Goal: Task Accomplishment & Management: Use online tool/utility

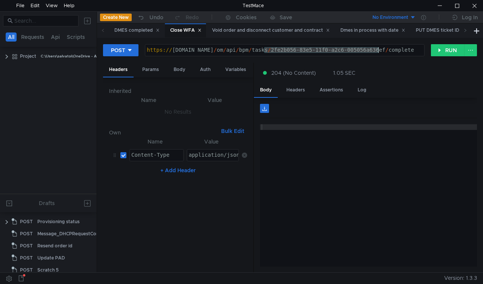
click at [378, 49] on div "https:// mbx.dfni.nl / om / api / bpm / tasks / 2fe2b056-83e5-11f0-a2c6-005056a…" at bounding box center [284, 55] width 279 height 17
type textarea "https://mbx.dfni.nl/om/api/bpm/tasks/69d15739-83ed-11f0-a5df-005056a66d6a/compl…"
click at [432, 51] on button "RUN" at bounding box center [448, 50] width 34 height 12
click at [465, 33] on span at bounding box center [465, 30] width 4 height 8
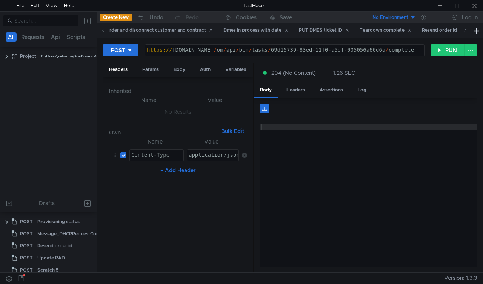
click at [465, 33] on span at bounding box center [465, 30] width 4 height 8
click at [302, 32] on div "Scratch 5" at bounding box center [299, 30] width 28 height 8
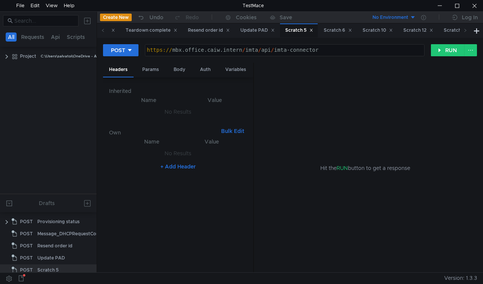
scroll to position [20, 0]
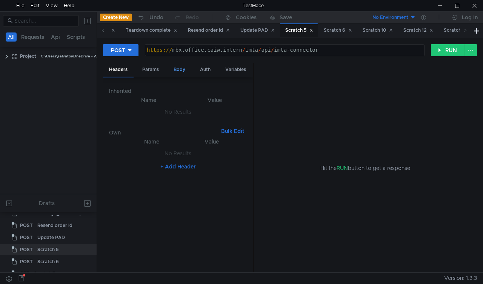
click at [172, 71] on div "Body" at bounding box center [179, 70] width 24 height 14
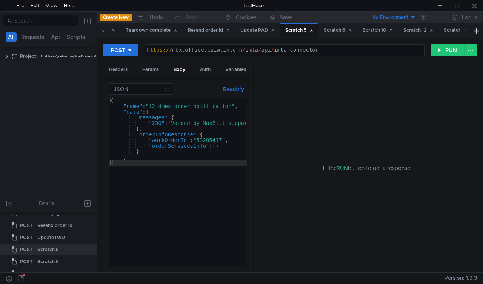
click at [104, 30] on icon at bounding box center [103, 30] width 4 height 4
click at [103, 32] on icon at bounding box center [103, 30] width 4 height 4
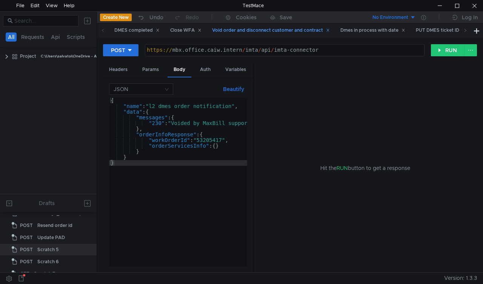
click at [243, 33] on div "Void order and disconnect customer and contract" at bounding box center [271, 30] width 118 height 8
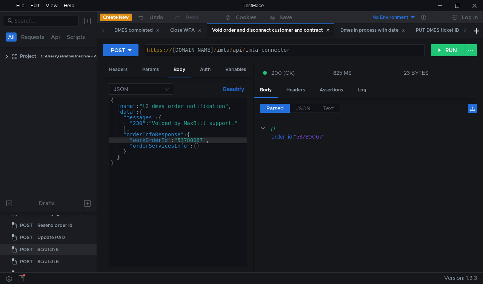
click at [466, 32] on icon at bounding box center [465, 30] width 4 height 4
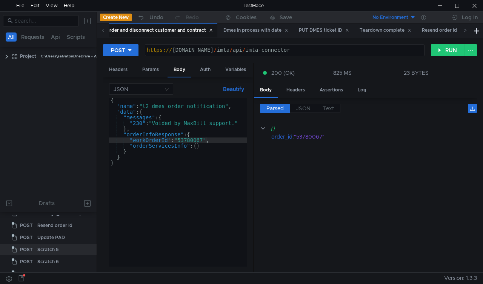
click at [465, 32] on icon at bounding box center [465, 30] width 4 height 4
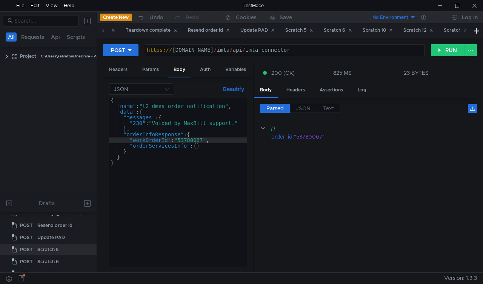
click at [465, 32] on icon at bounding box center [465, 30] width 4 height 4
click at [223, 29] on div "Scratch 6" at bounding box center [221, 30] width 28 height 8
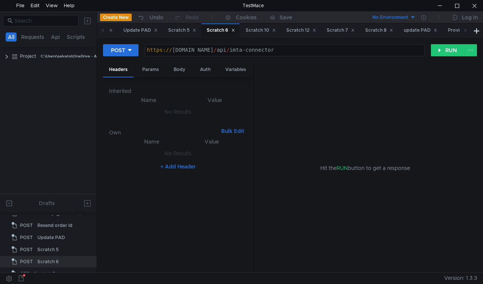
scroll to position [32, 0]
click at [178, 65] on div "Body" at bounding box center [179, 70] width 24 height 14
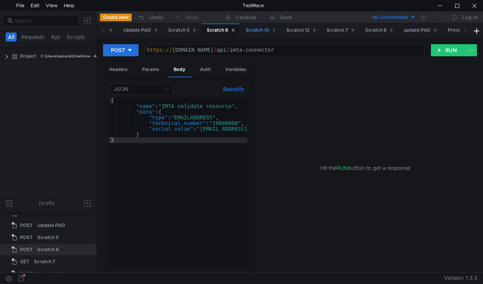
click at [258, 30] on div "Scratch 10" at bounding box center [260, 30] width 30 height 8
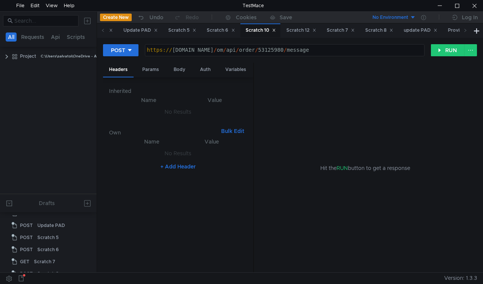
scroll to position [81, 0]
click at [179, 69] on div "Body" at bounding box center [179, 70] width 24 height 14
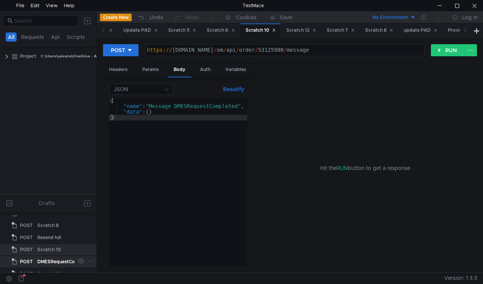
click at [52, 262] on div "DMESRequestCompleted" at bounding box center [65, 261] width 56 height 11
click at [52, 268] on div "Scratch 12" at bounding box center [48, 273] width 23 height 11
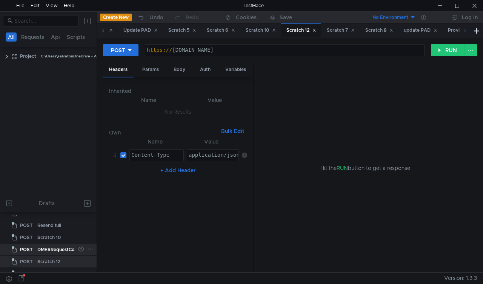
click at [60, 251] on div "DMESRequestCompleted" at bounding box center [65, 249] width 56 height 11
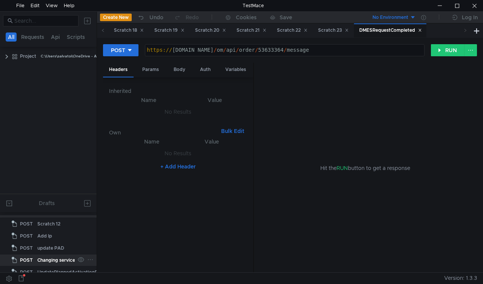
scroll to position [168, 0]
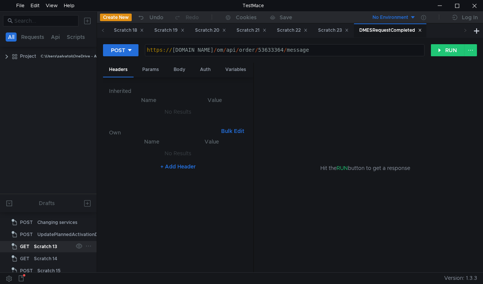
click at [53, 247] on div "Scratch 13" at bounding box center [45, 246] width 23 height 11
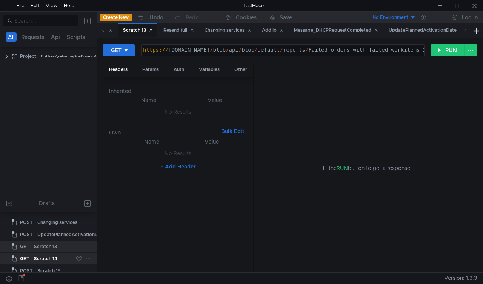
click at [53, 256] on div "Scratch 14" at bounding box center [45, 258] width 23 height 11
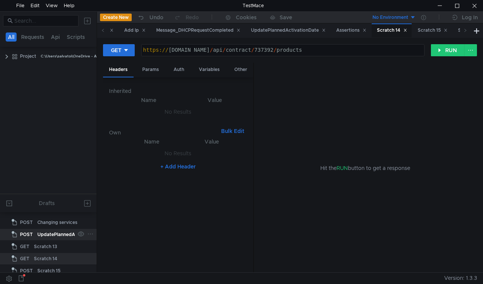
scroll to position [206, 0]
click at [48, 236] on div "Scratch 15" at bounding box center [48, 233] width 23 height 11
click at [48, 227] on div "Scratch 14" at bounding box center [45, 221] width 23 height 11
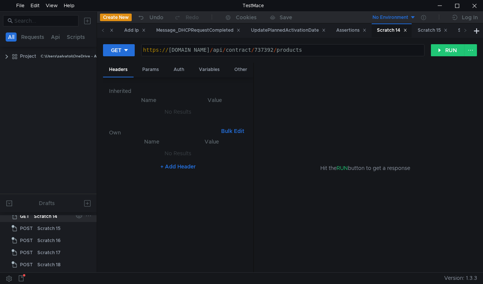
scroll to position [189, 0]
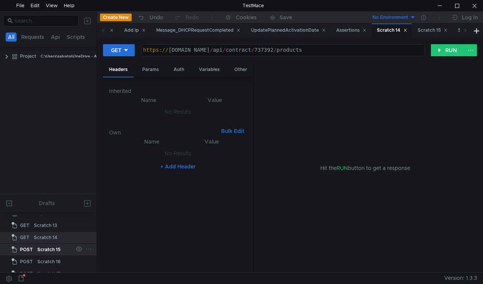
click at [40, 250] on div "Scratch 15" at bounding box center [48, 249] width 23 height 11
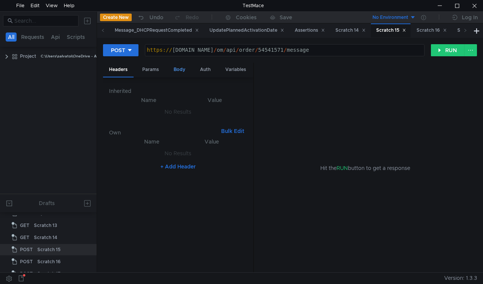
click at [173, 68] on div "Body" at bounding box center [179, 70] width 24 height 14
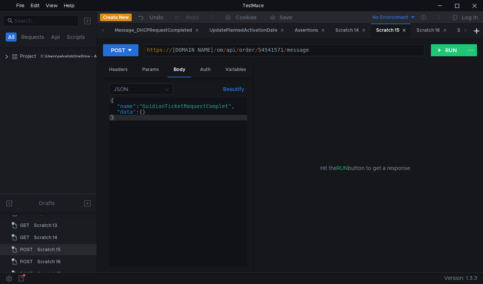
drag, startPoint x: 414, startPoint y: 30, endPoint x: 361, endPoint y: 83, distance: 74.7
click at [363, 82] on div "Hit the RUN button to get a response" at bounding box center [365, 168] width 205 height 210
click at [85, 247] on icon at bounding box center [88, 248] width 6 height 6
click at [108, 180] on app-tour-anchor "Rename" at bounding box center [104, 182] width 20 height 9
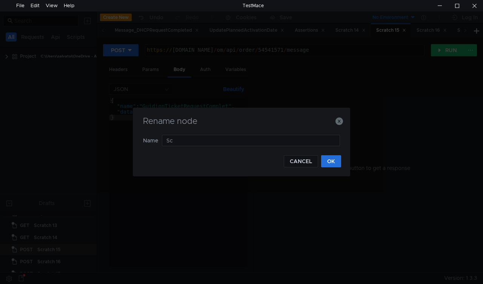
type input "S"
click at [196, 138] on input "text" at bounding box center [251, 140] width 178 height 11
click at [188, 139] on input "text" at bounding box center [251, 140] width 178 height 11
click at [196, 142] on input "text" at bounding box center [251, 140] width 178 height 11
click at [249, 143] on input "text" at bounding box center [251, 140] width 178 height 11
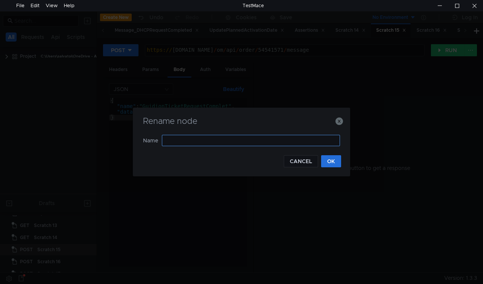
click at [225, 133] on div "Rename node" at bounding box center [241, 126] width 199 height 18
click at [214, 142] on input "text" at bounding box center [251, 140] width 178 height 11
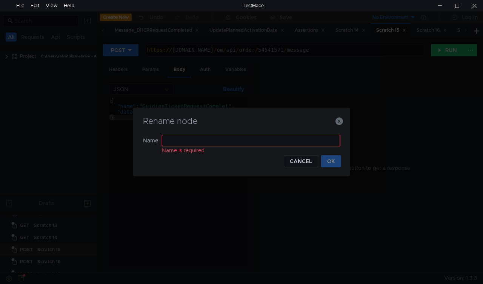
click at [214, 142] on input "text" at bounding box center [251, 140] width 178 height 11
click at [214, 142] on input "Giudioncomplete" at bounding box center [251, 140] width 178 height 11
click at [214, 143] on input "Giudioncomplete" at bounding box center [251, 140] width 178 height 11
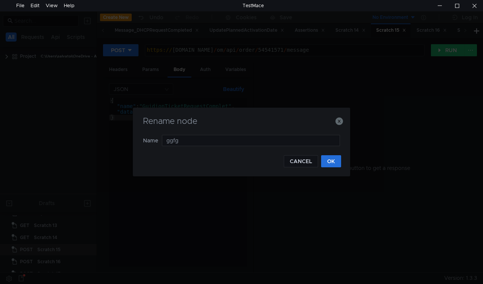
click at [233, 172] on div "Rename node Name ggfg CANCEL OK" at bounding box center [241, 141] width 217 height 69
drag, startPoint x: 231, startPoint y: 143, endPoint x: 155, endPoint y: 138, distance: 76.0
click at [155, 138] on nz-form-item "Name ggfg" at bounding box center [241, 140] width 197 height 11
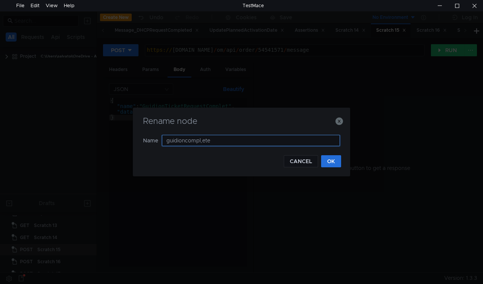
type input "guidioncomplete"
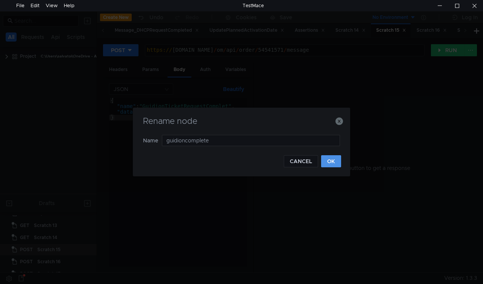
click at [334, 162] on button "OK" at bounding box center [331, 161] width 20 height 12
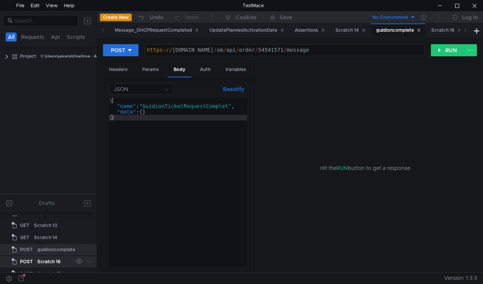
click at [56, 261] on div "Scratch 16" at bounding box center [48, 261] width 23 height 11
click at [51, 260] on div "Scratch 17" at bounding box center [48, 261] width 23 height 11
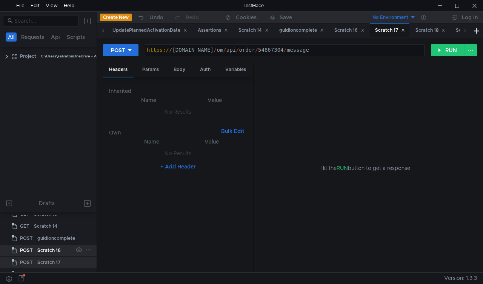
click at [52, 253] on div "Scratch 16" at bounding box center [48, 249] width 23 height 11
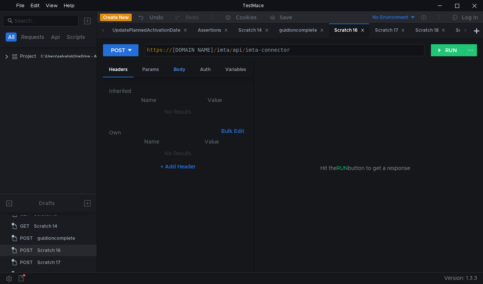
click at [179, 71] on div "Body" at bounding box center [179, 70] width 24 height 14
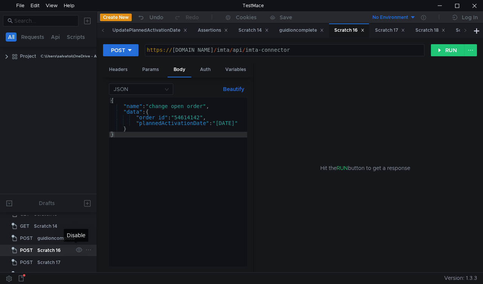
click at [85, 249] on icon at bounding box center [88, 249] width 6 height 6
click at [117, 184] on button "Rename" at bounding box center [112, 182] width 53 height 11
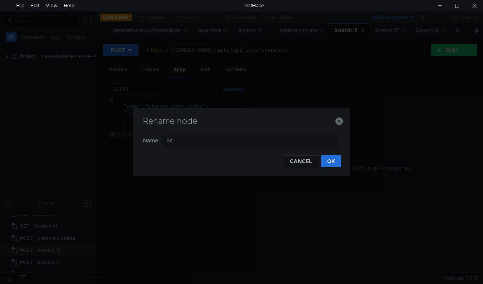
type input "S"
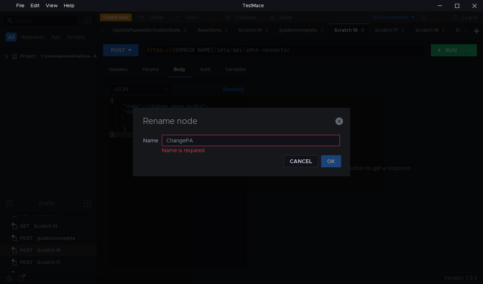
type input "ChangePAD"
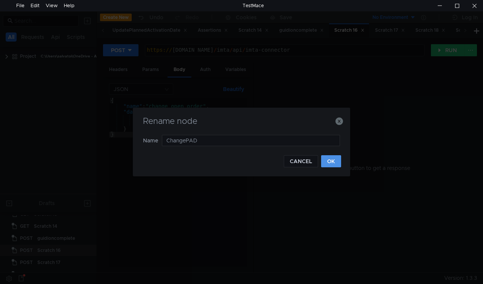
click at [325, 160] on button "OK" at bounding box center [331, 161] width 20 height 12
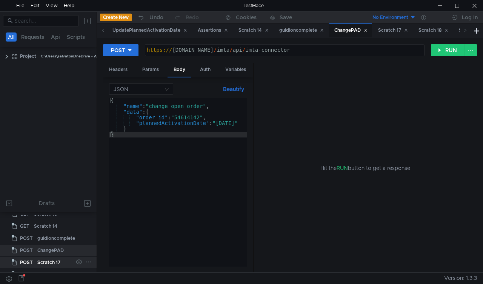
click at [60, 260] on div "Scratch 17" at bounding box center [54, 261] width 35 height 11
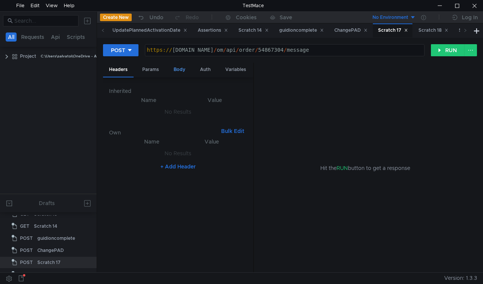
click at [172, 70] on div "Body" at bounding box center [179, 70] width 24 height 14
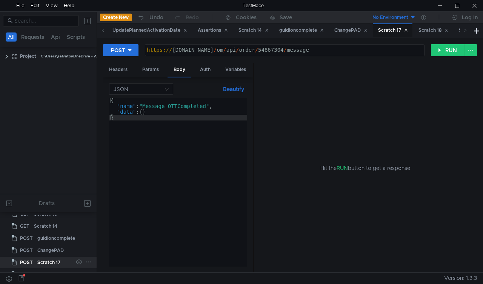
click at [87, 260] on icon at bounding box center [88, 261] width 6 height 6
click at [112, 197] on app-tour-anchor "Rename" at bounding box center [105, 194] width 20 height 9
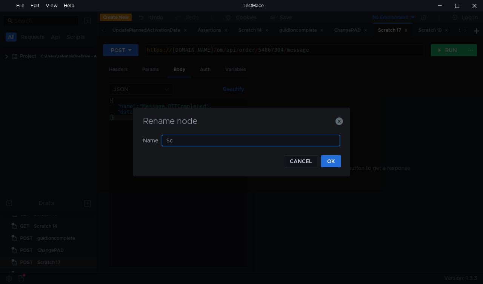
type input "S"
type input "OTTComplete"
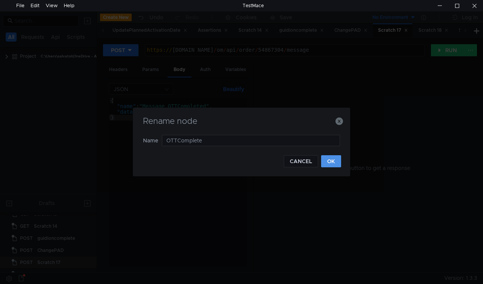
click at [325, 158] on button "OK" at bounding box center [331, 161] width 20 height 12
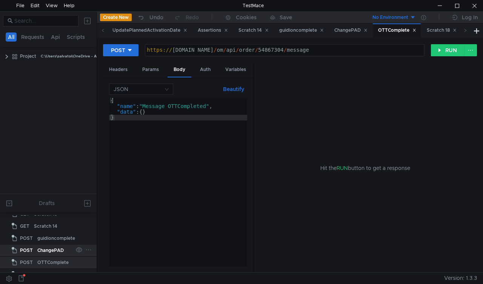
scroll to position [239, 0]
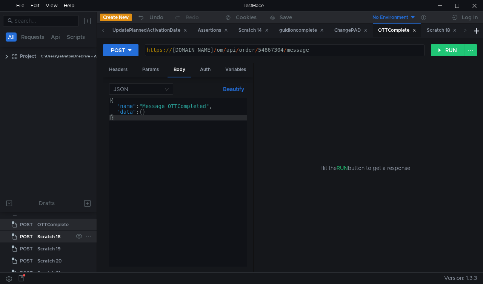
click at [52, 236] on div "Scratch 18" at bounding box center [48, 236] width 23 height 11
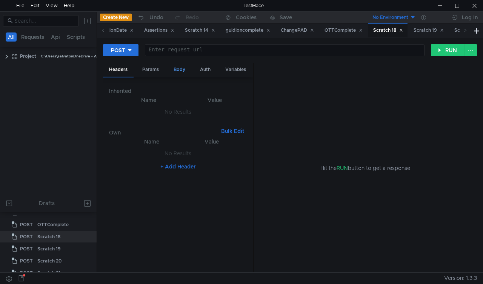
click at [173, 67] on div "Body" at bounding box center [179, 70] width 24 height 14
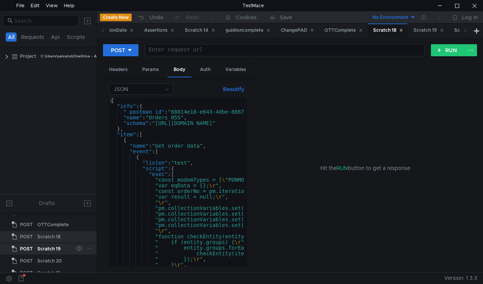
click at [45, 249] on div "Scratch 19" at bounding box center [48, 248] width 23 height 11
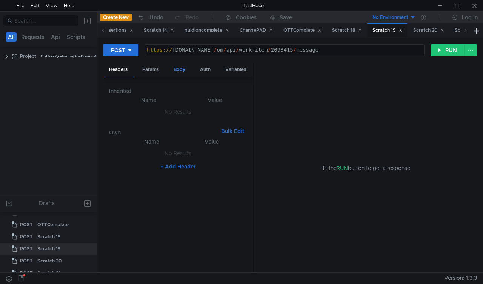
click at [180, 68] on div "Body" at bounding box center [179, 70] width 24 height 14
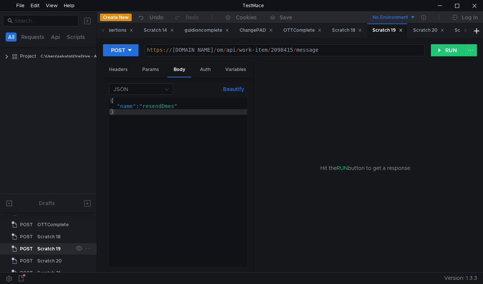
click at [86, 248] on icon at bounding box center [88, 248] width 6 height 6
click at [109, 180] on app-tour-anchor "Rename" at bounding box center [105, 181] width 20 height 9
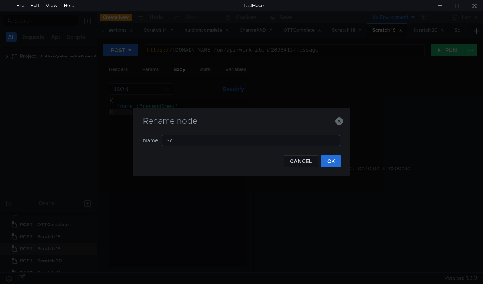
type input "S"
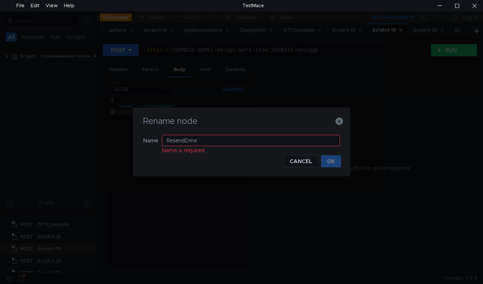
type input "ResendDmes"
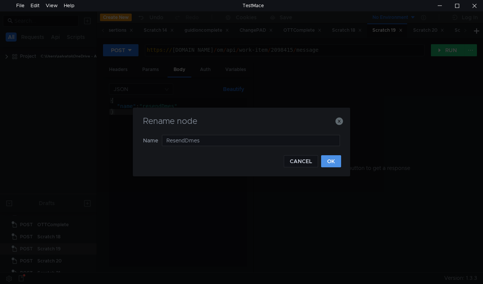
click at [328, 161] on button "OK" at bounding box center [331, 161] width 20 height 12
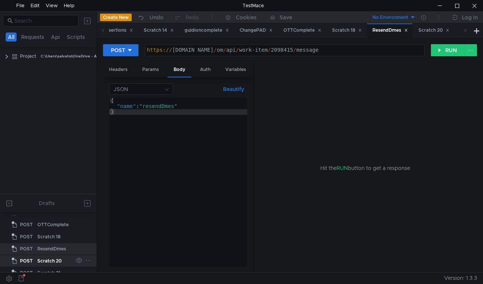
click at [56, 256] on div "Scratch 20" at bounding box center [49, 260] width 24 height 11
click at [59, 246] on div "Scratch 20" at bounding box center [49, 249] width 24 height 11
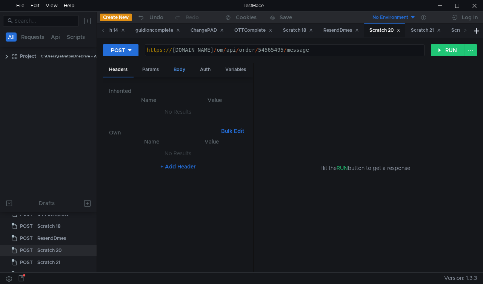
click at [177, 75] on div "Body" at bounding box center [179, 70] width 24 height 14
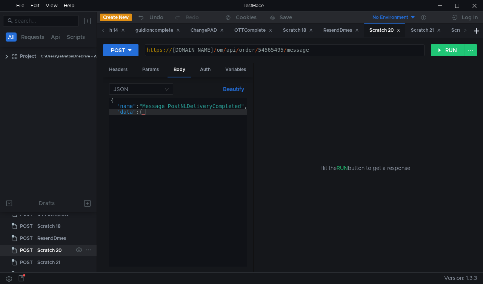
click at [86, 251] on icon at bounding box center [88, 249] width 6 height 6
click at [112, 182] on app-tour-anchor "Rename" at bounding box center [105, 182] width 20 height 9
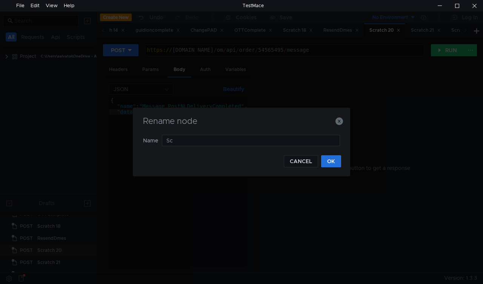
type input "S"
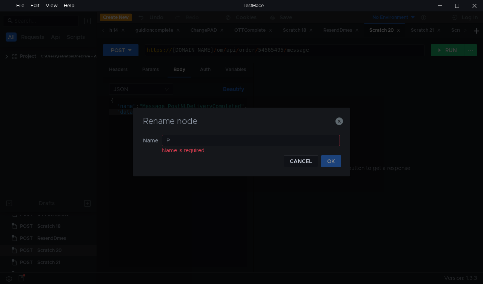
type input "Po"
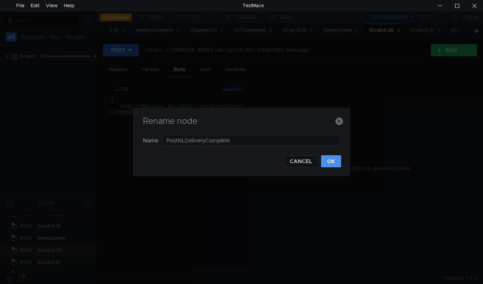
click at [325, 162] on button "OK" at bounding box center [331, 161] width 20 height 12
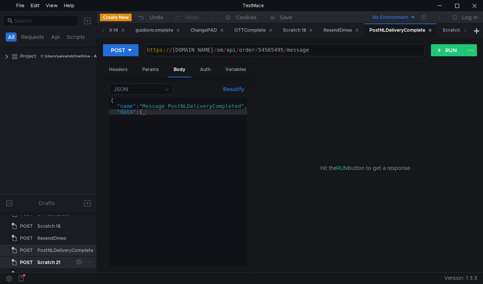
click at [59, 262] on div "Scratch 21" at bounding box center [48, 261] width 23 height 11
click at [59, 262] on div "Scratch 22" at bounding box center [49, 261] width 24 height 11
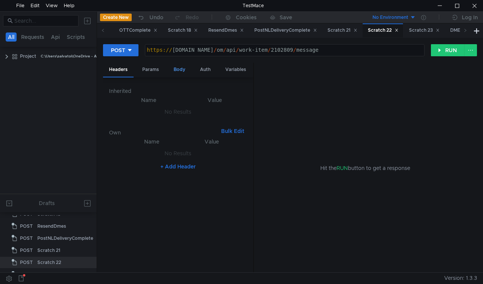
click at [181, 69] on div "Body" at bounding box center [179, 70] width 24 height 14
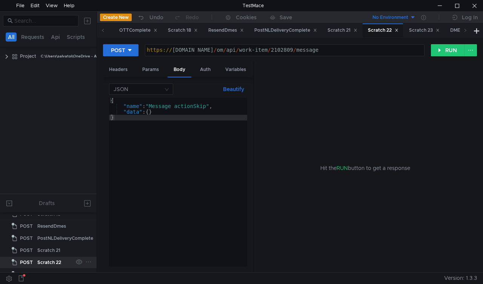
click at [86, 262] on icon at bounding box center [88, 261] width 6 height 6
click at [110, 195] on app-tour-anchor "Rename" at bounding box center [105, 194] width 20 height 9
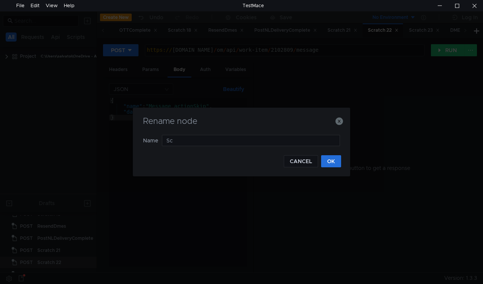
type input "S"
type input "SkipRouterWorkItem"
click at [336, 161] on button "OK" at bounding box center [331, 161] width 20 height 12
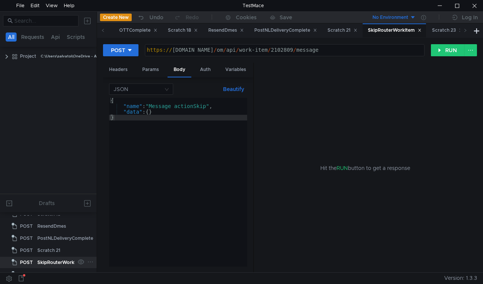
scroll to position [273, 0]
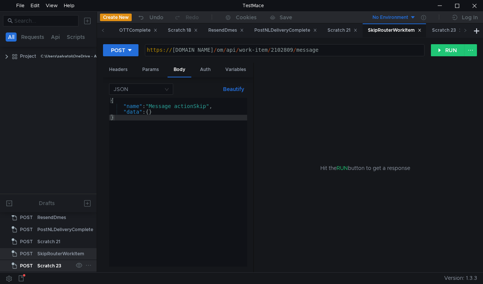
click at [50, 260] on div "Scratch 23" at bounding box center [49, 265] width 24 height 11
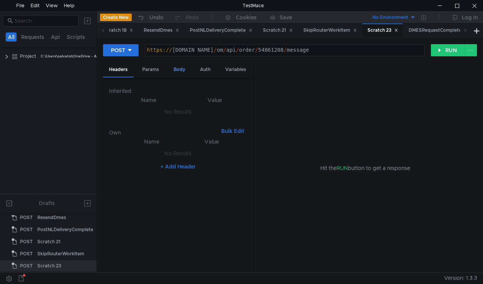
click at [176, 69] on div "Body" at bounding box center [179, 70] width 24 height 14
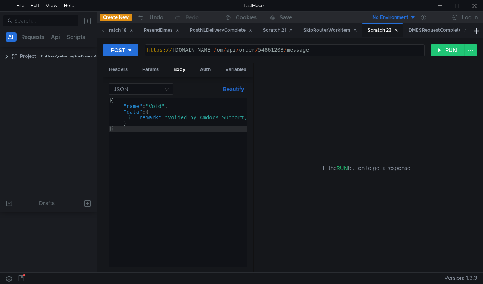
scroll to position [273, 0]
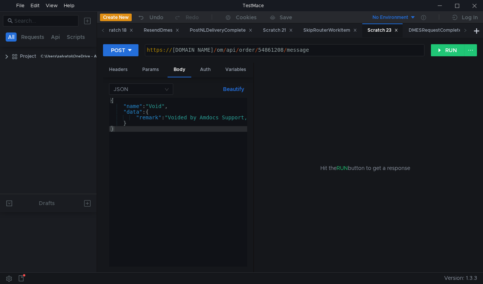
scroll to position [273, 0]
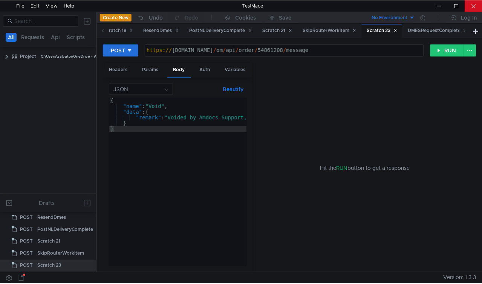
scroll to position [273, 0]
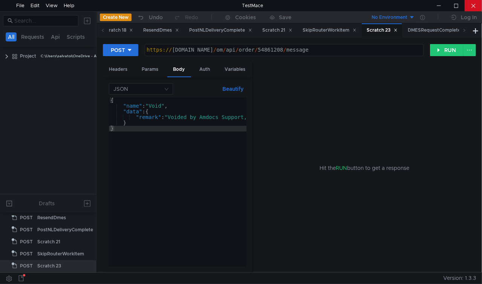
click at [480, 8] on div at bounding box center [473, 5] width 17 height 11
